Goal: Information Seeking & Learning: Learn about a topic

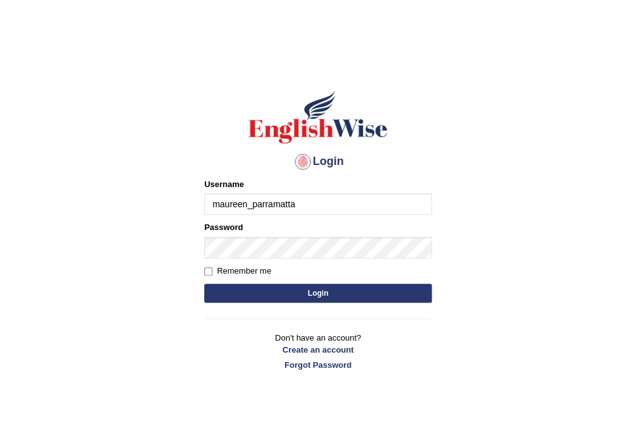
type input "maureen_parramatta"
click at [356, 298] on button "Login" at bounding box center [317, 293] width 227 height 19
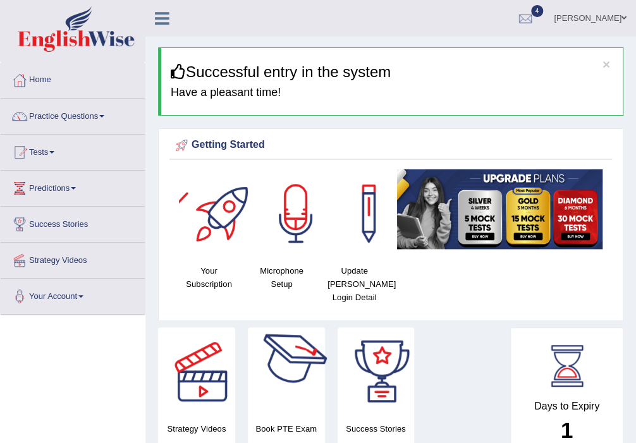
scroll to position [135, 0]
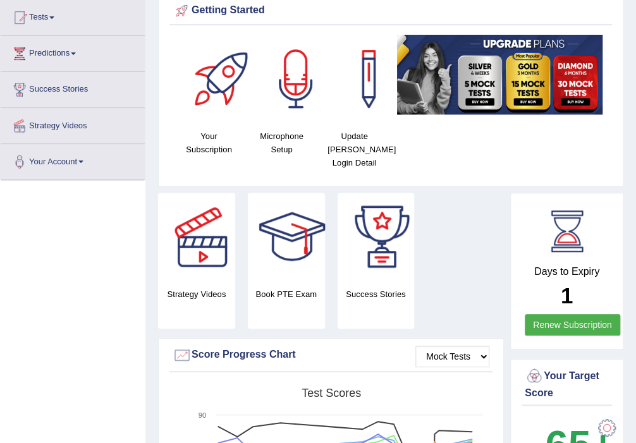
click at [283, 288] on h4 "Book PTE Exam" at bounding box center [286, 294] width 77 height 13
click at [273, 292] on h4 "Book PTE Exam" at bounding box center [286, 294] width 77 height 13
click at [288, 233] on div at bounding box center [292, 237] width 88 height 88
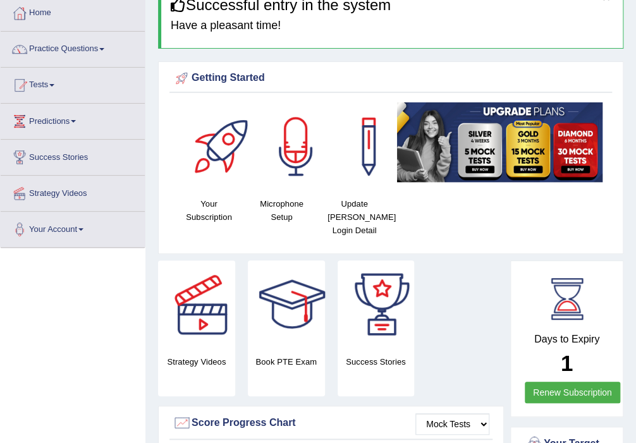
click at [99, 45] on link "Practice Questions" at bounding box center [73, 48] width 144 height 32
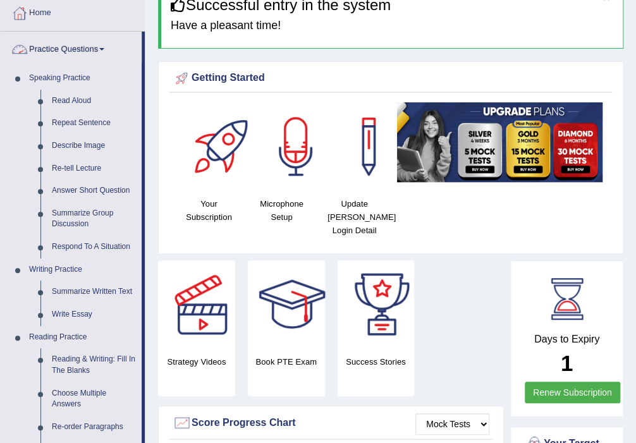
click at [106, 50] on link "Practice Questions" at bounding box center [71, 48] width 141 height 32
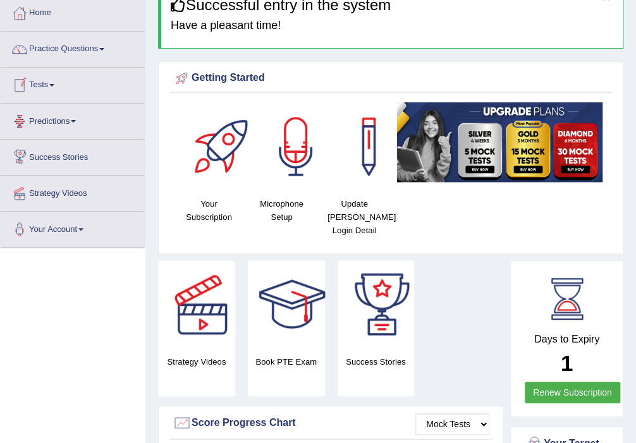
click at [80, 114] on link "Predictions" at bounding box center [73, 120] width 144 height 32
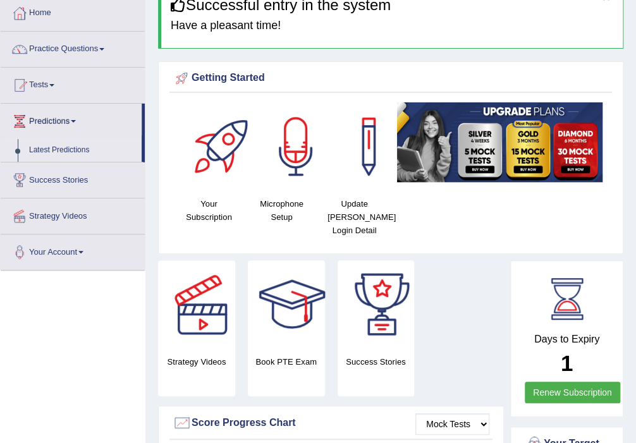
click at [58, 152] on link "Latest Predictions" at bounding box center [82, 150] width 118 height 23
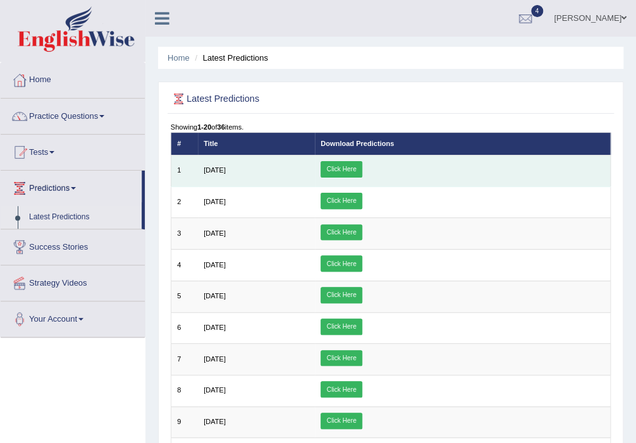
click at [362, 168] on link "Click Here" at bounding box center [341, 169] width 42 height 16
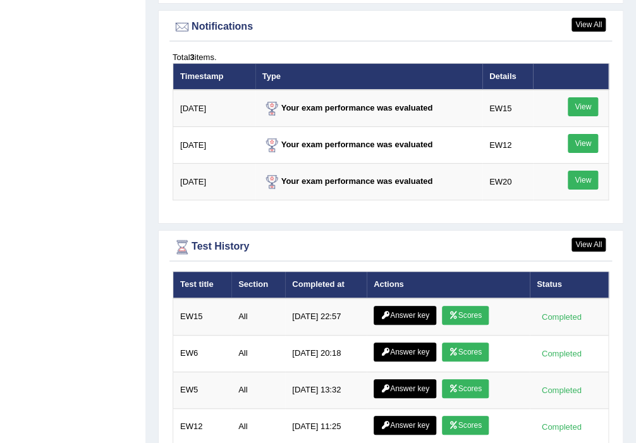
scroll to position [1774, 0]
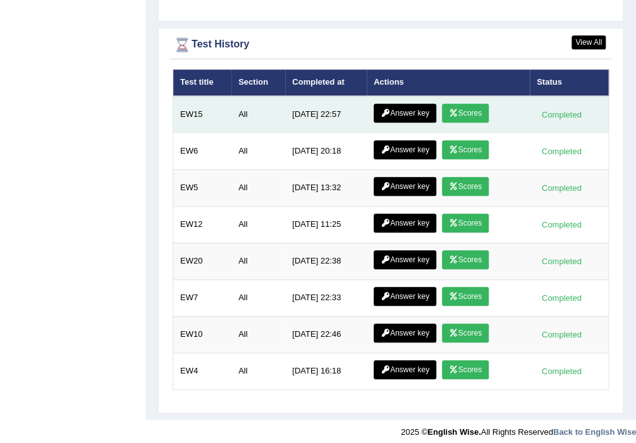
click at [459, 104] on link "Scores" at bounding box center [465, 113] width 47 height 19
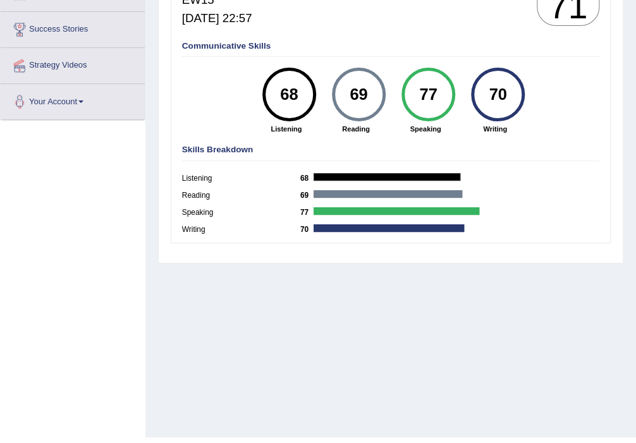
scroll to position [202, 0]
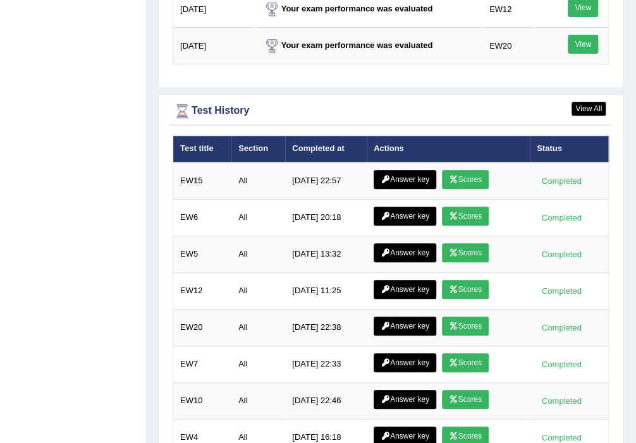
scroll to position [1707, 0]
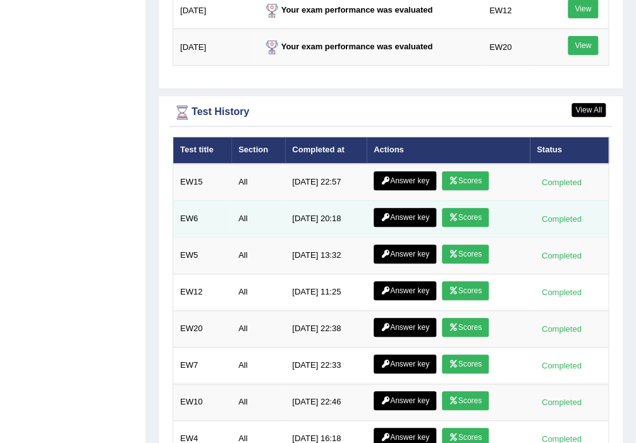
click at [452, 214] on icon at bounding box center [453, 218] width 9 height 8
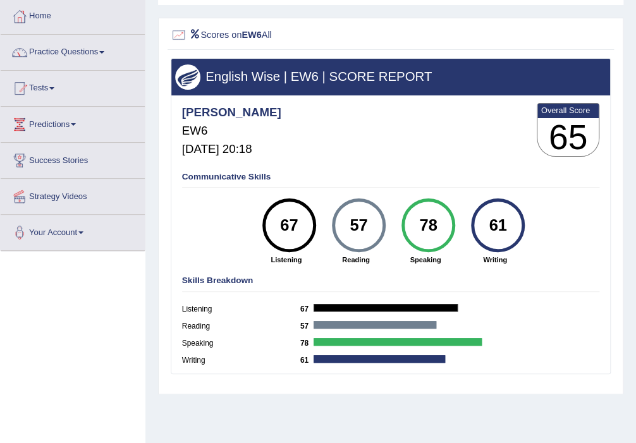
scroll to position [18, 0]
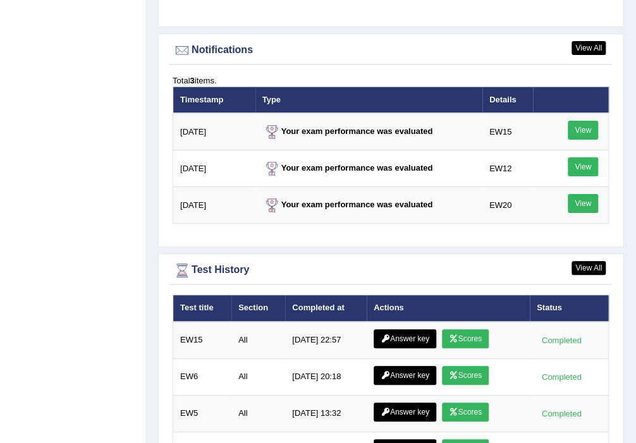
scroll to position [1752, 0]
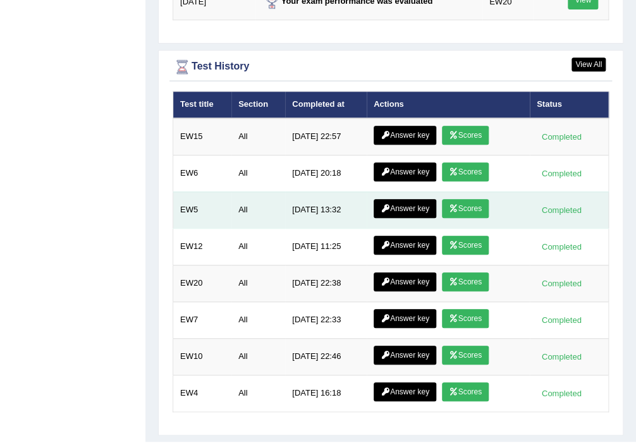
click at [456, 199] on link "Scores" at bounding box center [465, 208] width 47 height 19
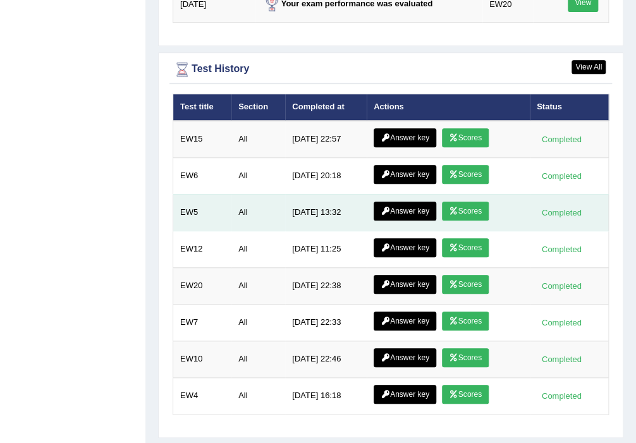
scroll to position [1774, 0]
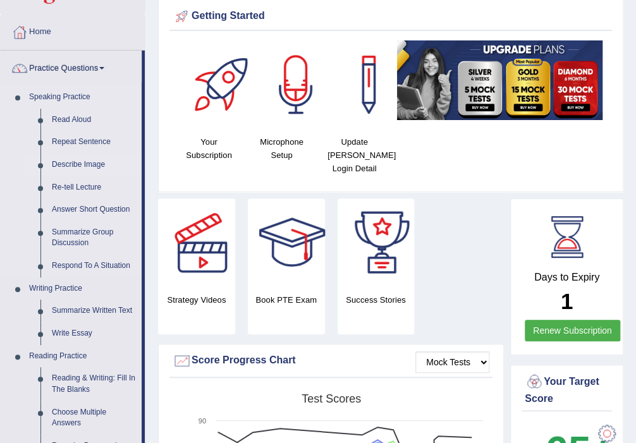
scroll to position [135, 0]
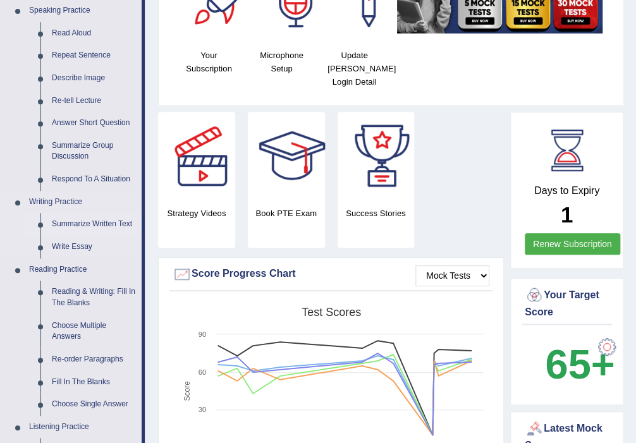
click at [106, 223] on link "Summarize Written Text" at bounding box center [93, 224] width 95 height 23
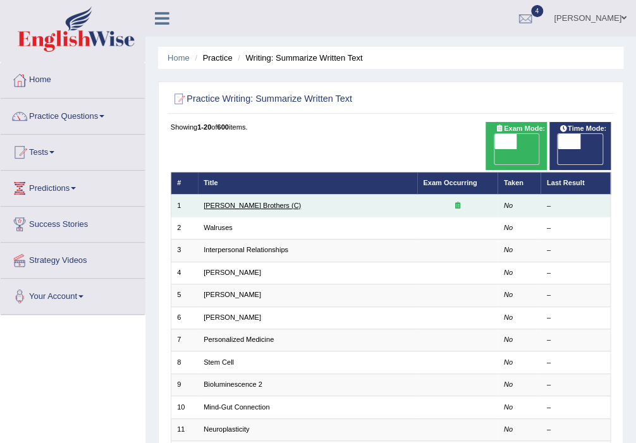
click at [240, 202] on link "[PERSON_NAME] Brothers (C)" at bounding box center [251, 206] width 97 height 8
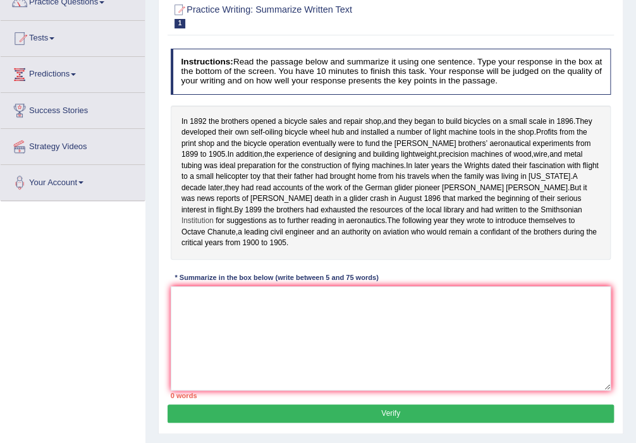
scroll to position [135, 0]
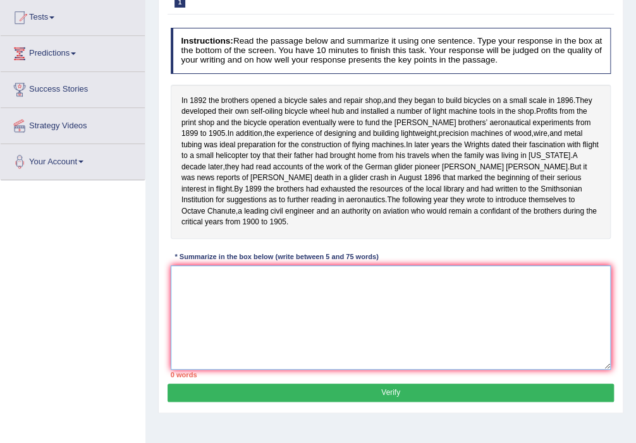
click at [190, 283] on textarea at bounding box center [391, 317] width 440 height 104
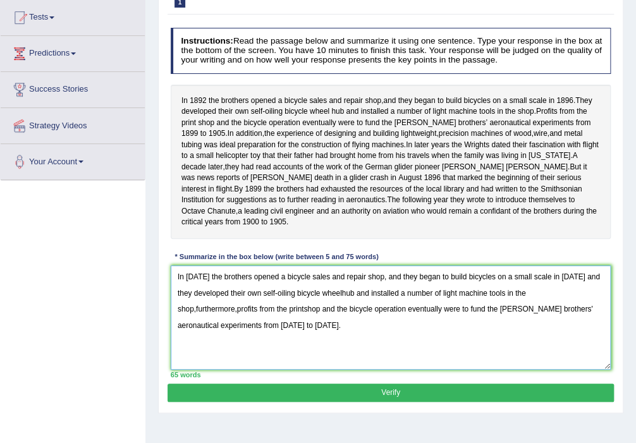
type textarea "In 1892 the brothers opened a bicycle sales and repair shop, and they began to …"
click at [407, 402] on button "Verify" at bounding box center [389, 393] width 445 height 18
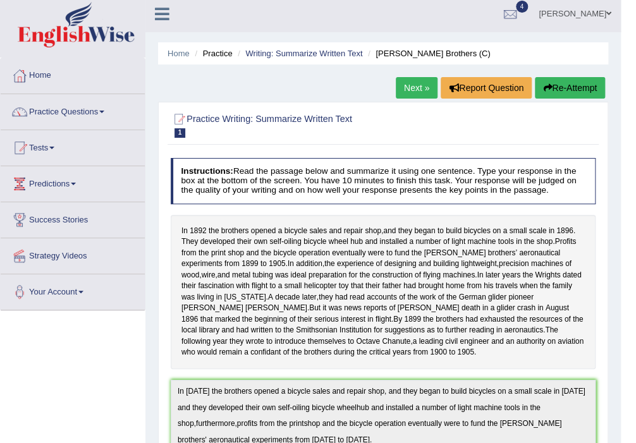
scroll to position [0, 0]
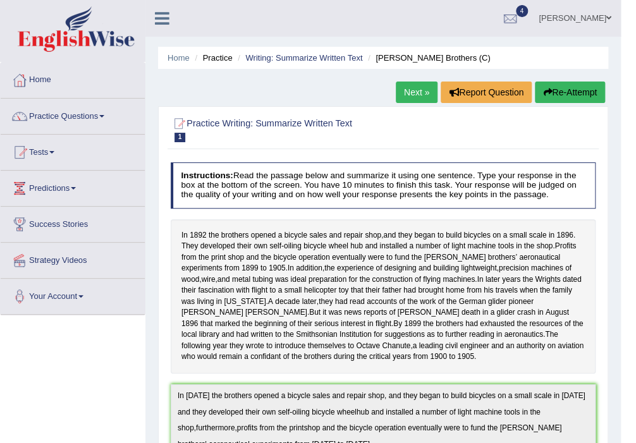
click at [410, 92] on link "Next »" at bounding box center [417, 92] width 42 height 21
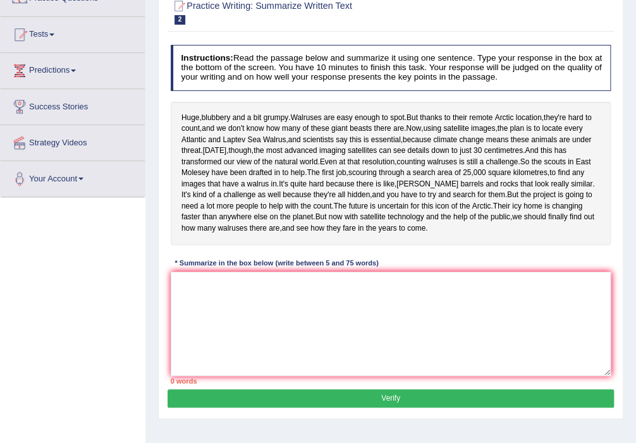
scroll to position [135, 0]
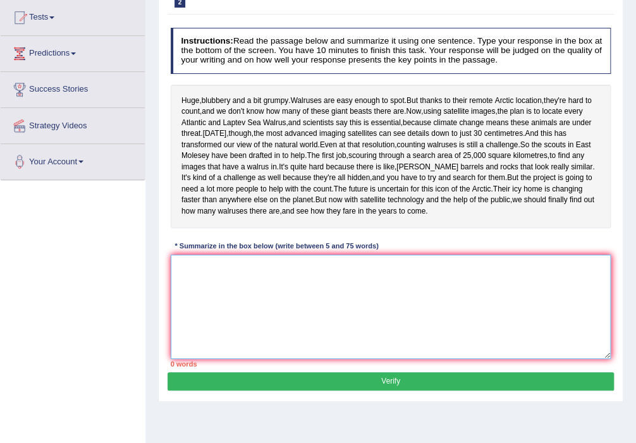
drag, startPoint x: 241, startPoint y: 323, endPoint x: 251, endPoint y: 296, distance: 28.4
click at [244, 312] on textarea at bounding box center [391, 307] width 440 height 104
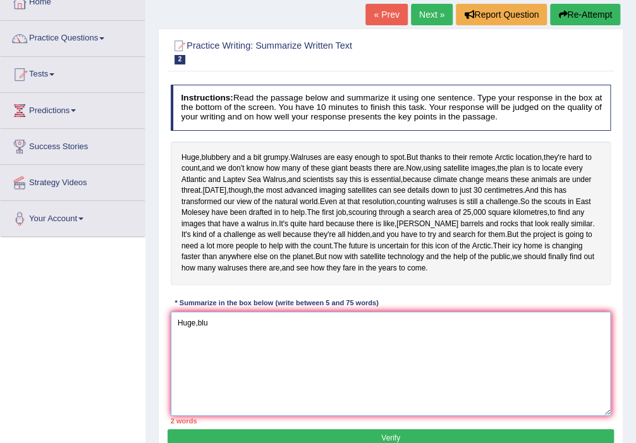
scroll to position [0, 0]
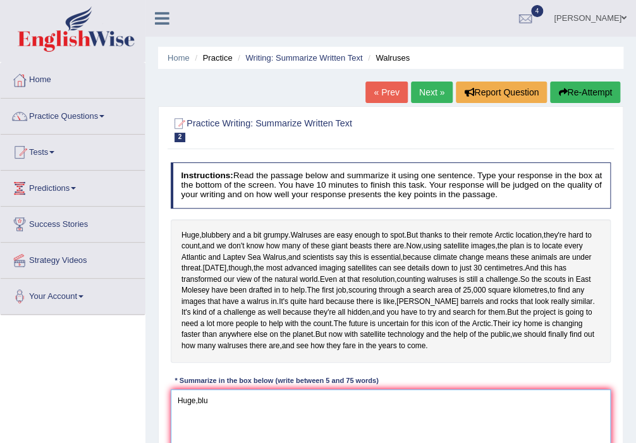
type textarea "Huge,blu"
click at [389, 91] on link "« Prev" at bounding box center [386, 92] width 42 height 21
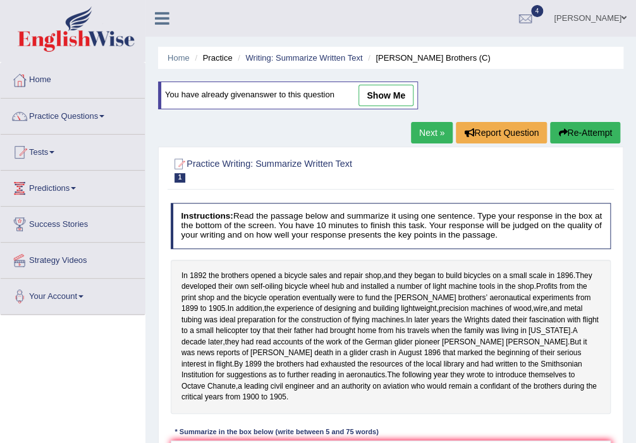
click at [382, 89] on link "show me" at bounding box center [385, 95] width 55 height 21
type textarea "In 1892 the brothers opened a bicycle sales and repair shop, and they began to …"
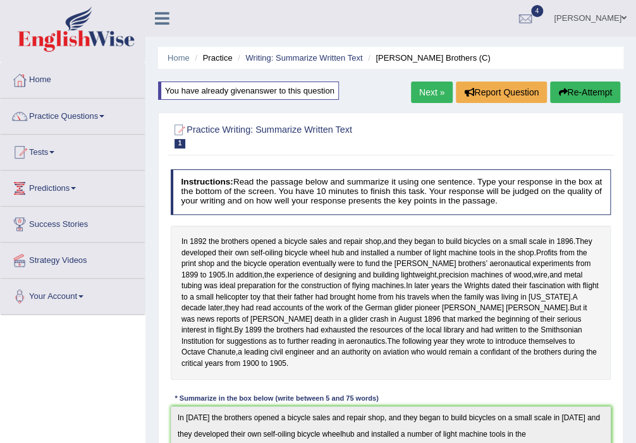
click at [416, 85] on link "Next »" at bounding box center [432, 92] width 42 height 21
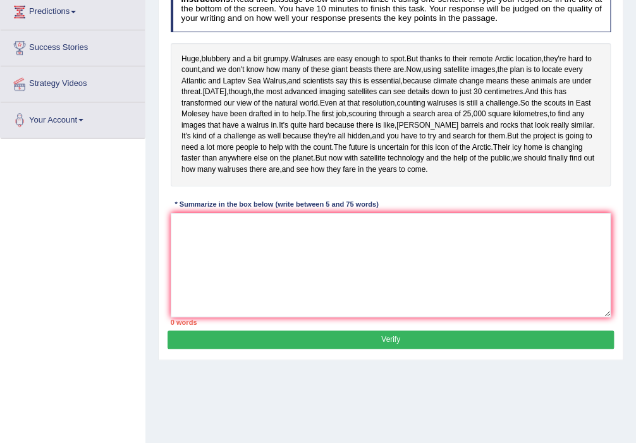
scroll to position [154, 0]
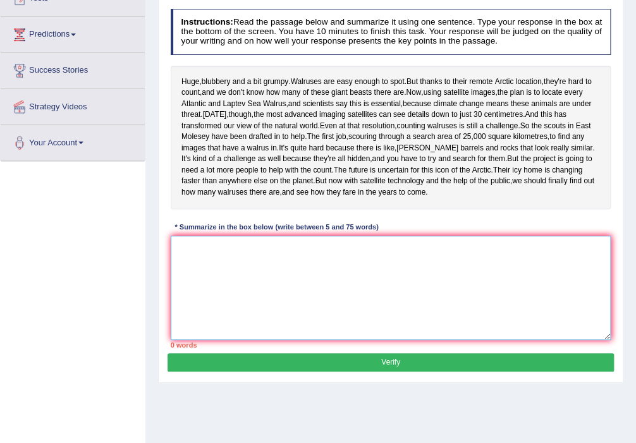
click at [231, 317] on textarea at bounding box center [391, 288] width 440 height 104
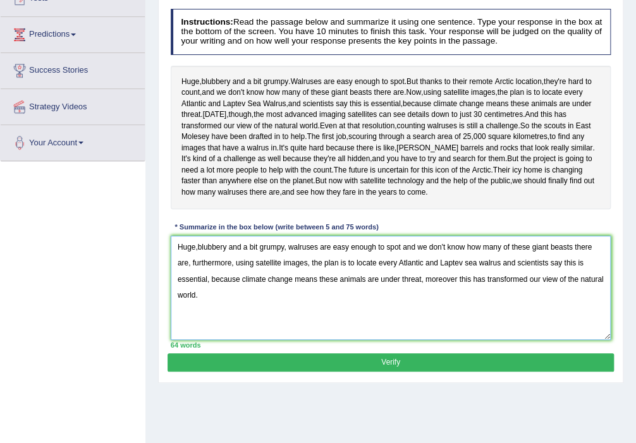
type textarea "Huge,blubbery and a bit grumpy, walruses are easy enough to spot and we don't k…"
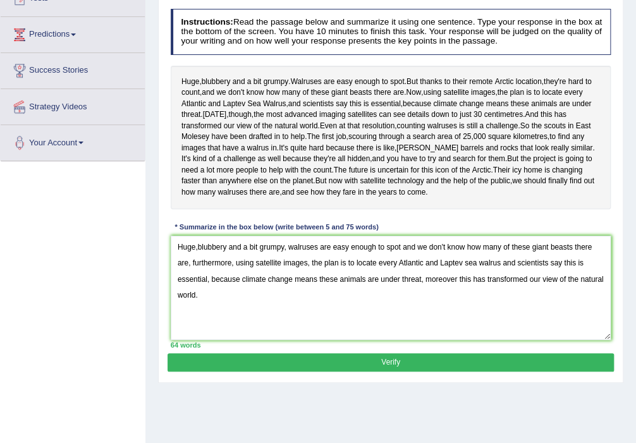
click at [409, 372] on button "Verify" at bounding box center [389, 362] width 445 height 18
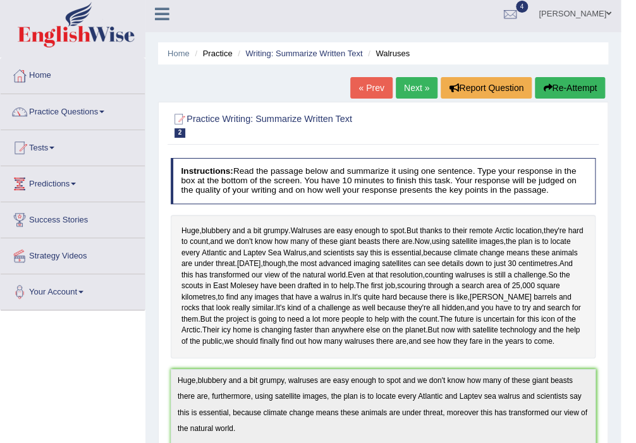
scroll to position [0, 0]
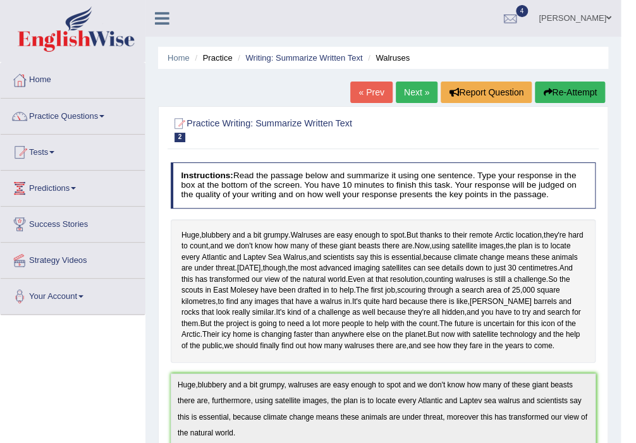
click at [556, 94] on button "Re-Attempt" at bounding box center [570, 92] width 70 height 21
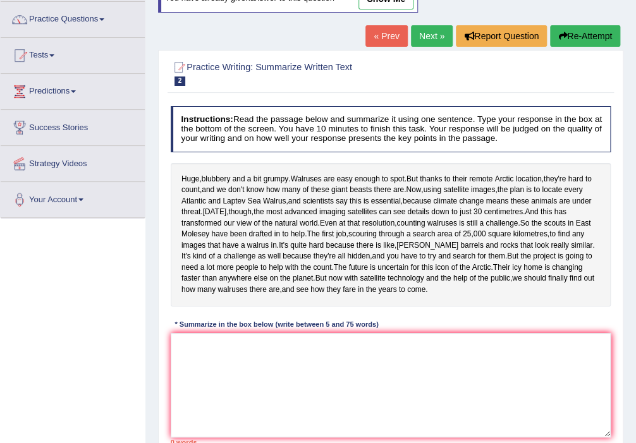
scroll to position [228, 0]
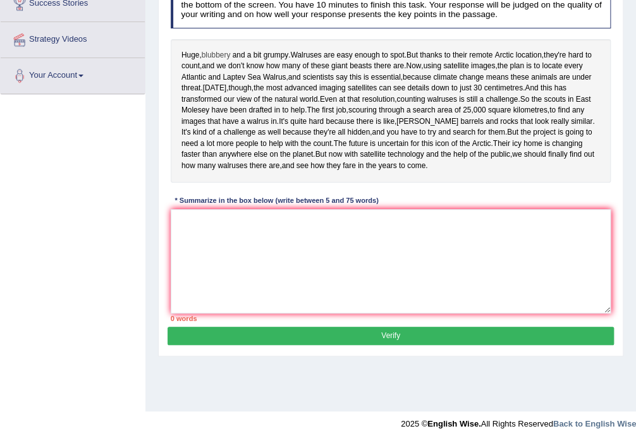
drag, startPoint x: 182, startPoint y: 44, endPoint x: 223, endPoint y: 50, distance: 41.6
click at [221, 52] on div "Huge , blubbery and a bit grumpy . Walruses are easy enough to spot . But thank…" at bounding box center [391, 110] width 440 height 143
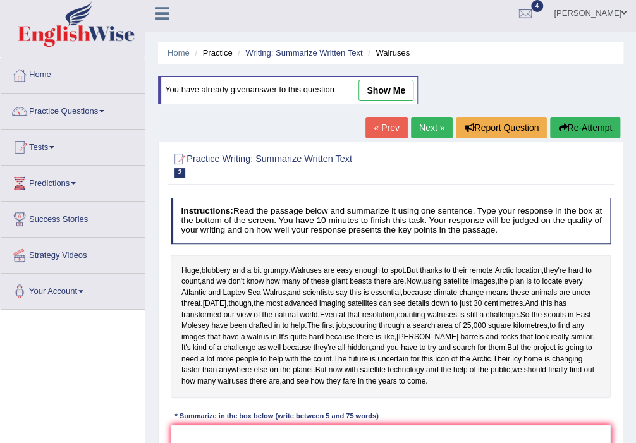
scroll to position [0, 0]
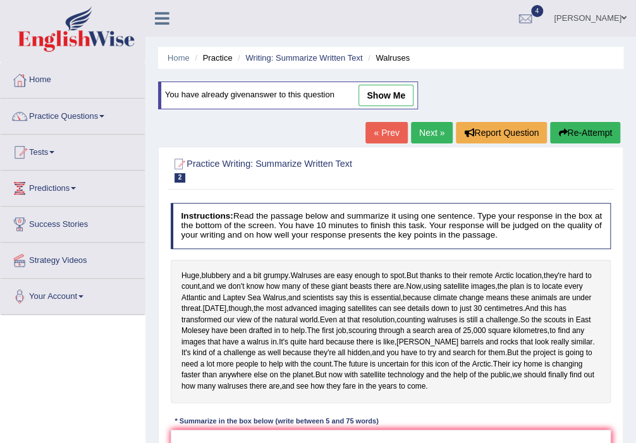
click at [373, 91] on link "show me" at bounding box center [385, 95] width 55 height 21
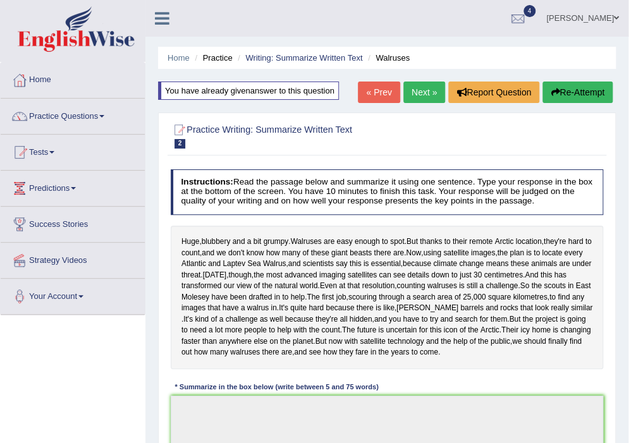
type textarea "Huge,blubbery and a bit grumpy, walruses are easy enough to spot and we don't k…"
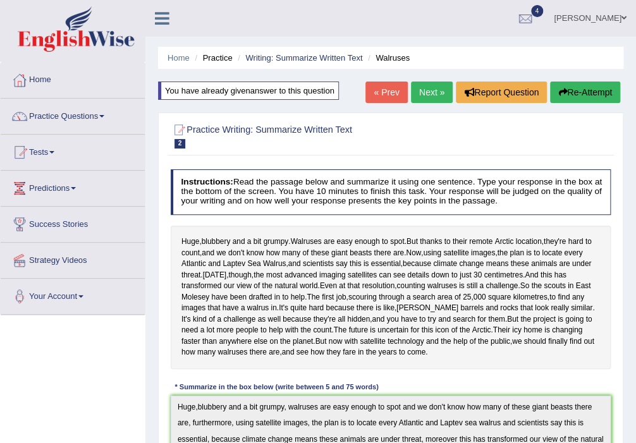
click at [569, 88] on button "Re-Attempt" at bounding box center [585, 92] width 70 height 21
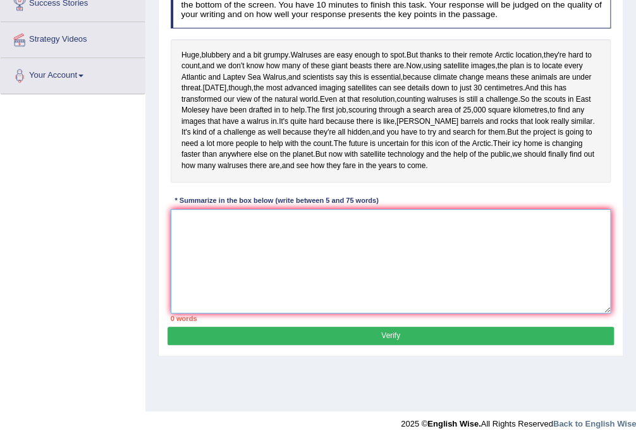
drag, startPoint x: 268, startPoint y: 298, endPoint x: 290, endPoint y: 256, distance: 47.2
click at [268, 288] on textarea at bounding box center [391, 261] width 440 height 104
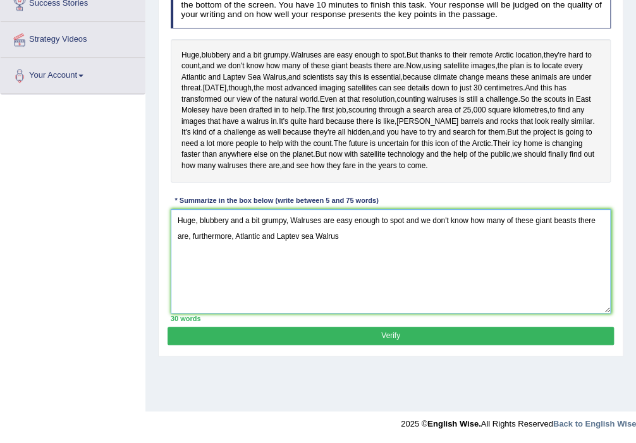
click at [234, 283] on textarea "Huge, blubbery and a bit grumpy, Walruses are easy enough to spot and we don't …" at bounding box center [391, 261] width 440 height 104
click at [476, 289] on textarea "Huge, blubbery and a bit grumpy, Walruses are easy enough to spot and we don't …" at bounding box center [391, 261] width 440 height 104
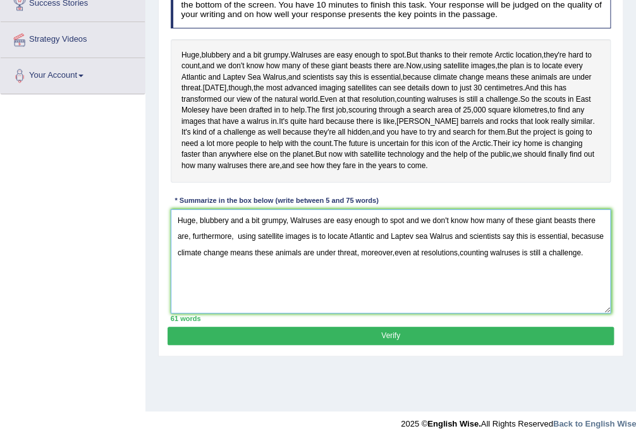
type textarea "Huge, blubbery and a bit grumpy, Walruses are easy enough to spot and we don't …"
click at [338, 345] on button "Verify" at bounding box center [389, 336] width 445 height 18
